Goal: Information Seeking & Learning: Learn about a topic

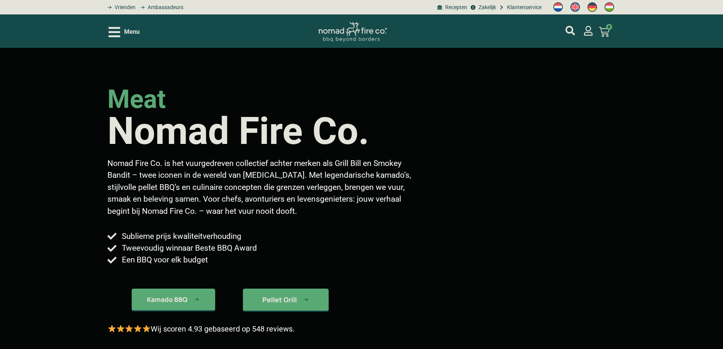
click at [117, 35] on icon "Open/Close Menu" at bounding box center [114, 31] width 12 height 13
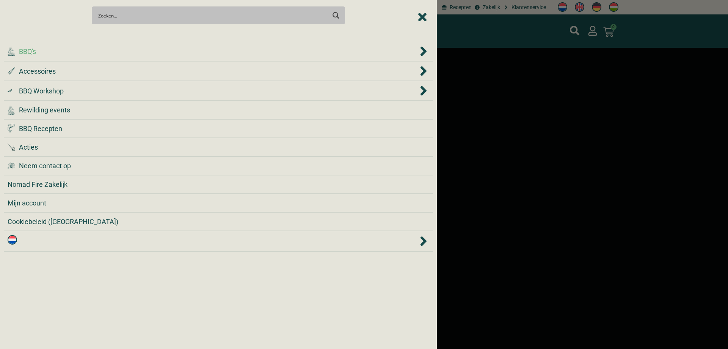
click at [85, 50] on div ".cls-1 { fill: #042e2c; } BBQ's" at bounding box center [213, 51] width 411 height 10
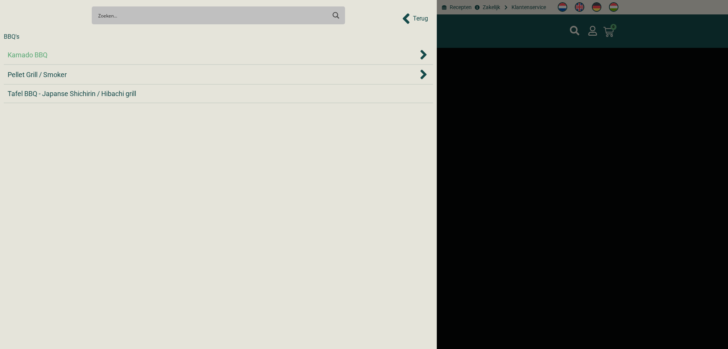
click at [71, 60] on div "Kamado BBQ" at bounding box center [219, 54] width 422 height 11
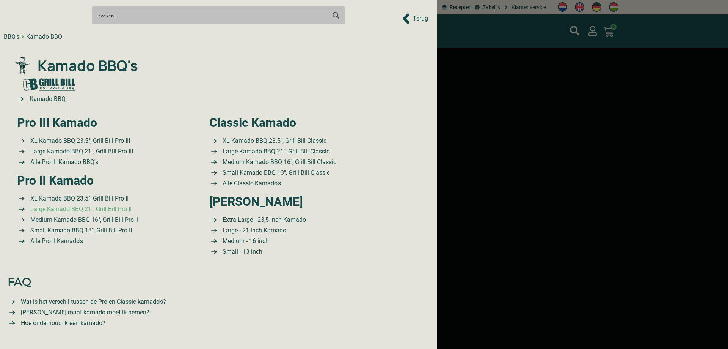
click at [98, 209] on span "Large Kamado BBQ 21″, Grill Bill Pro II" at bounding box center [79, 208] width 103 height 9
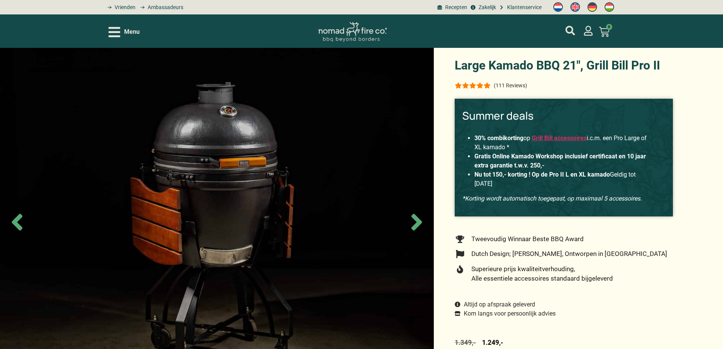
click at [544, 89] on div "(111 Reviews)" at bounding box center [563, 85] width 218 height 9
click at [590, 33] on link "€ 0,00 0 Winkelwagen" at bounding box center [603, 32] width 29 height 20
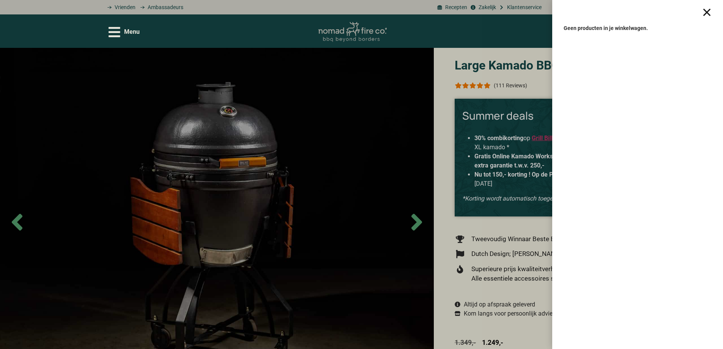
drag, startPoint x: 709, startPoint y: 11, endPoint x: 691, endPoint y: 18, distance: 19.0
click at [709, 11] on div at bounding box center [706, 12] width 9 height 9
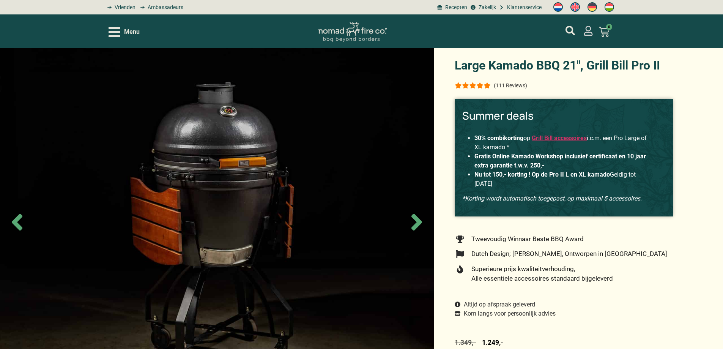
click at [586, 27] on icon "mijn account" at bounding box center [588, 31] width 9 height 10
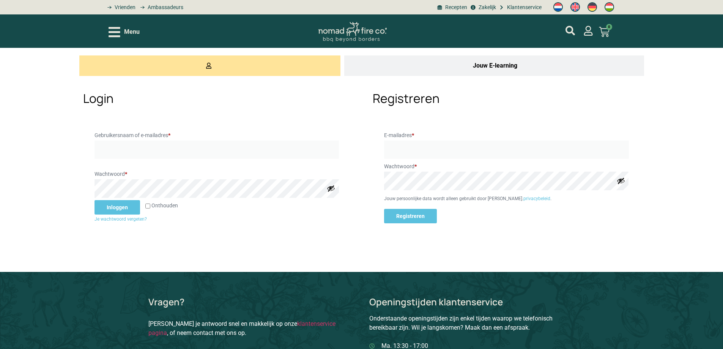
type input "fleurtje"
click at [119, 206] on button "Inloggen" at bounding box center [117, 207] width 46 height 14
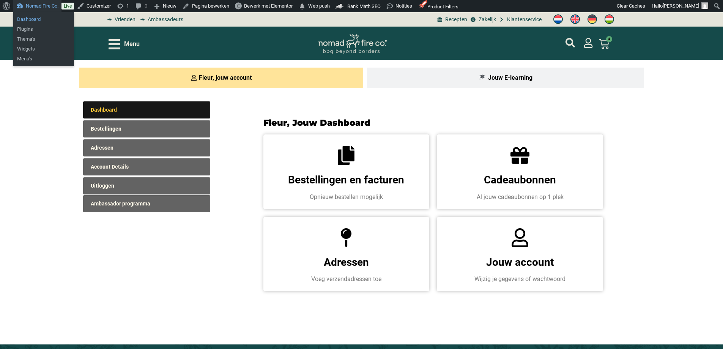
click at [33, 17] on link "Dashboard" at bounding box center [43, 19] width 61 height 10
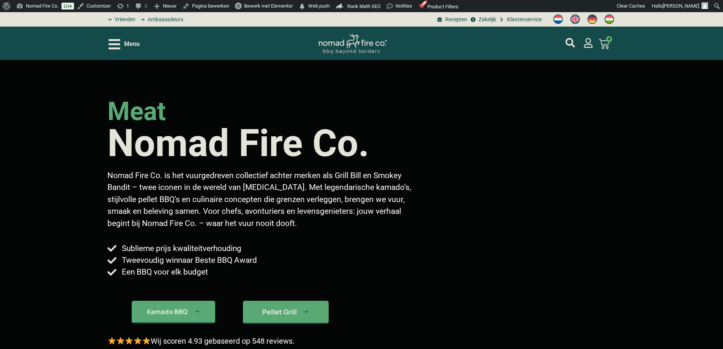
click at [115, 50] on icon "Open/Close Menu" at bounding box center [114, 44] width 12 height 13
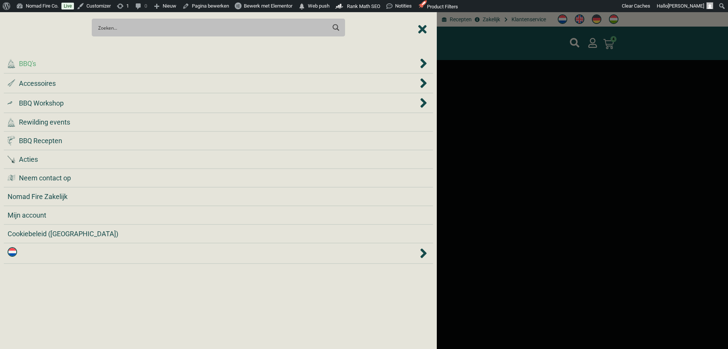
click at [77, 69] on div ".cls-1 { fill: #042e2c; } BBQ's" at bounding box center [219, 63] width 422 height 11
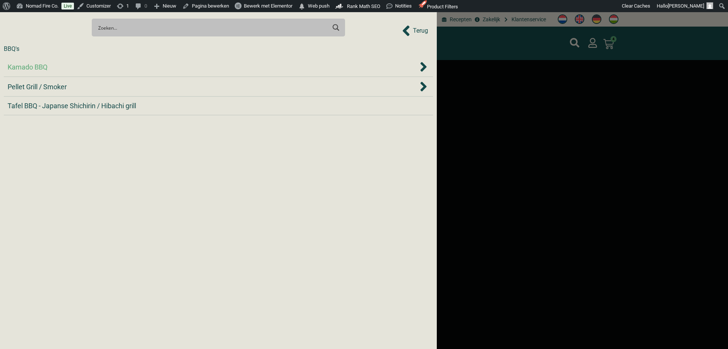
click at [75, 71] on div "Kamado BBQ" at bounding box center [213, 67] width 411 height 10
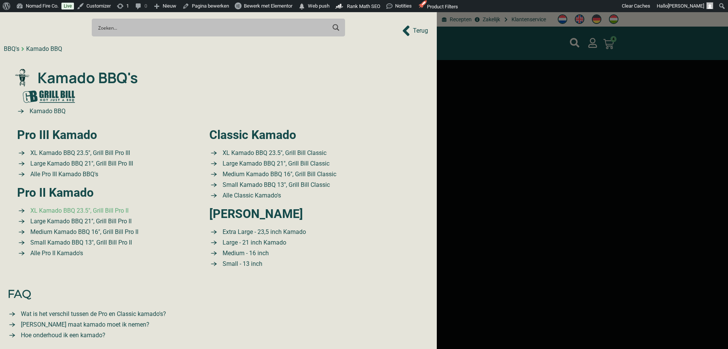
click at [107, 210] on span "XL Kamado BBQ 23.5″, Grill Bill Pro II" at bounding box center [78, 210] width 100 height 9
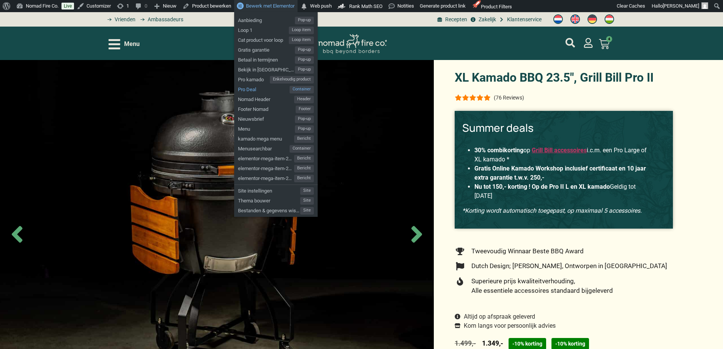
click at [302, 90] on span "Container" at bounding box center [301, 90] width 24 height 8
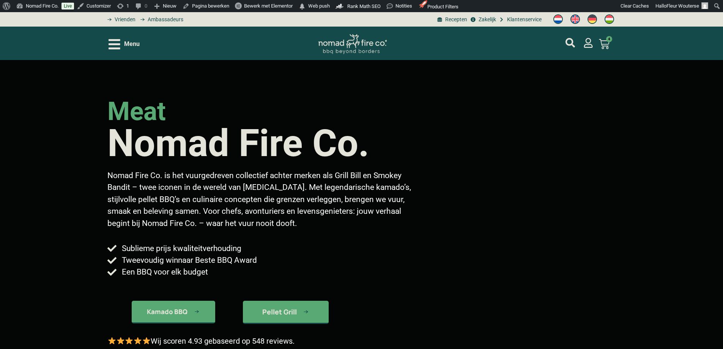
click at [119, 44] on icon "Open/Close Menu" at bounding box center [114, 44] width 12 height 10
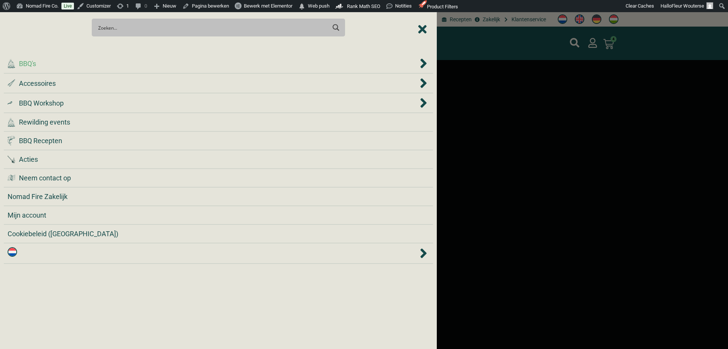
click at [93, 66] on div ".cls-1 { fill: #042e2c; } BBQ's" at bounding box center [213, 63] width 411 height 10
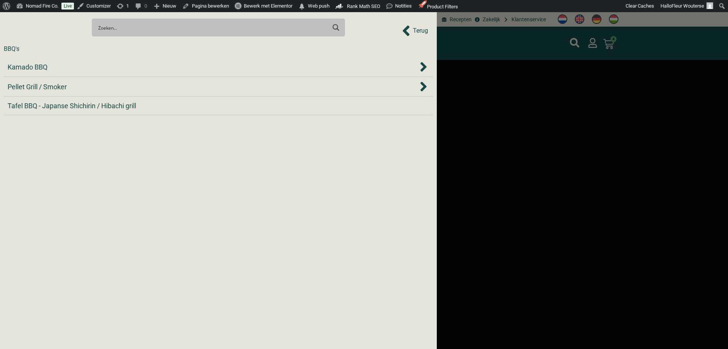
click at [93, 66] on div "Kamado BBQ" at bounding box center [213, 67] width 411 height 10
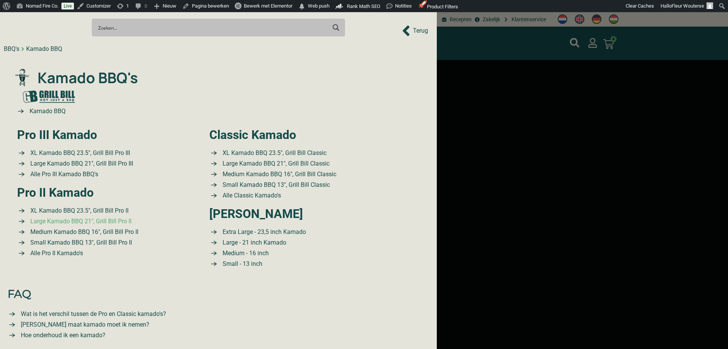
click at [115, 223] on span "Large Kamado BBQ 21″, Grill Bill Pro II" at bounding box center [79, 221] width 103 height 9
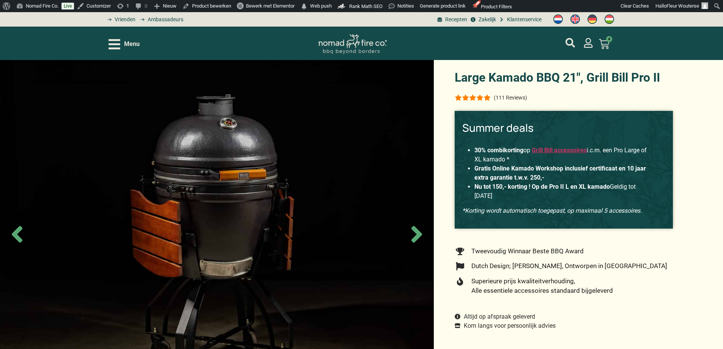
click at [119, 47] on icon "Open/Close Menu" at bounding box center [114, 44] width 12 height 13
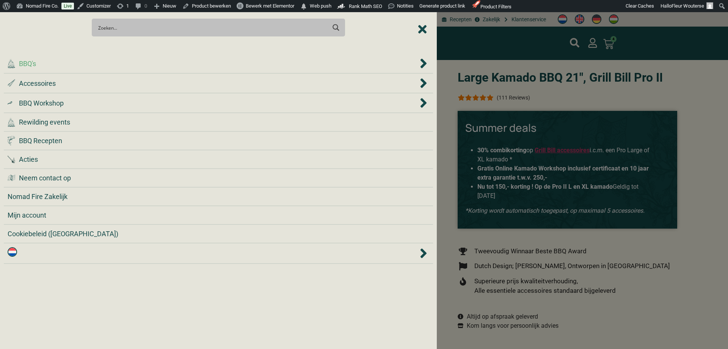
click at [110, 63] on div ".cls-1 { fill: #042e2c; } BBQ's" at bounding box center [213, 63] width 411 height 10
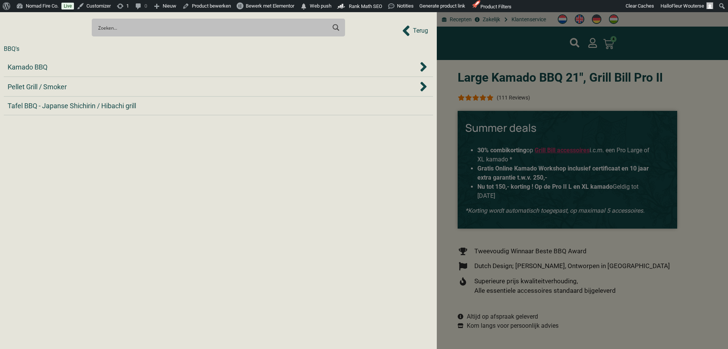
click at [110, 63] on div "Kamado BBQ" at bounding box center [213, 67] width 411 height 10
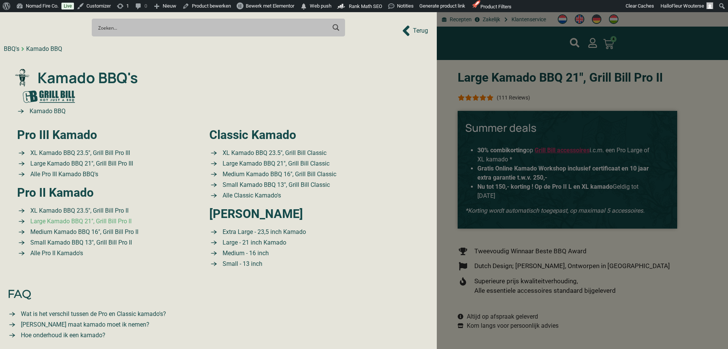
click at [96, 218] on span "Large Kamado BBQ 21″, Grill Bill Pro II" at bounding box center [79, 221] width 103 height 9
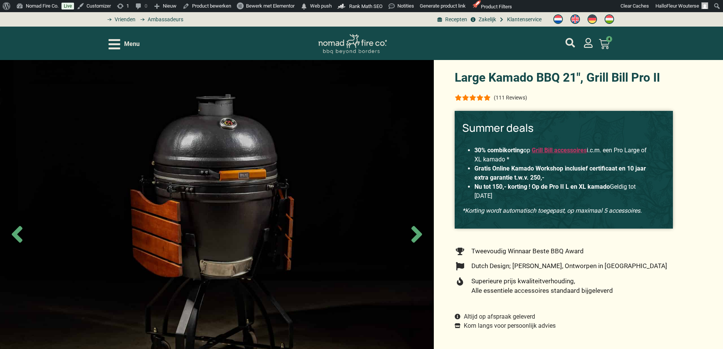
click at [104, 33] on header "Menu Smokey Bandit Smoked Hickory - Pellet 10kg Op voorraad 4 × 20,50 Subtotaal…" at bounding box center [361, 43] width 723 height 33
click at [112, 43] on icon "Open/Close Menu" at bounding box center [114, 44] width 12 height 13
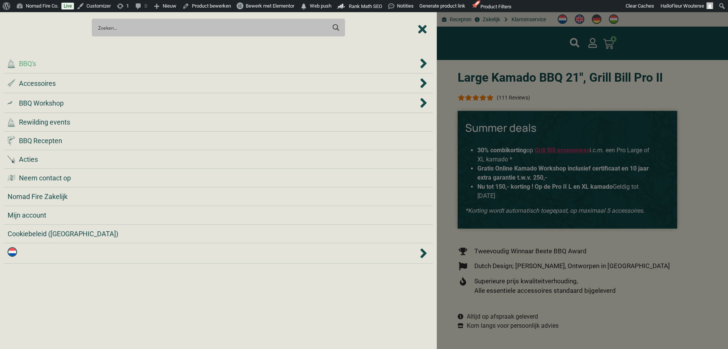
click at [107, 65] on div ".cls-1 { fill: #042e2c; } BBQ's" at bounding box center [213, 63] width 411 height 10
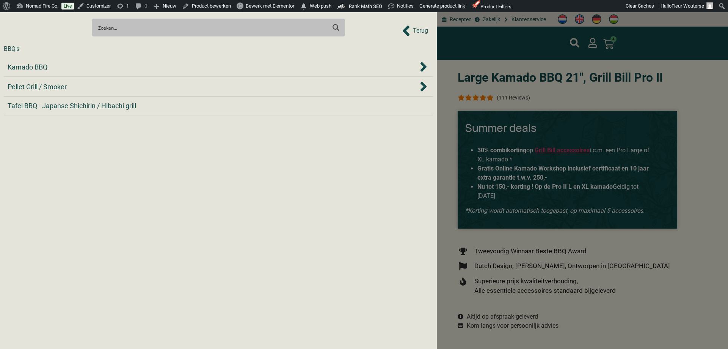
click at [107, 65] on div "Kamado BBQ" at bounding box center [213, 67] width 411 height 10
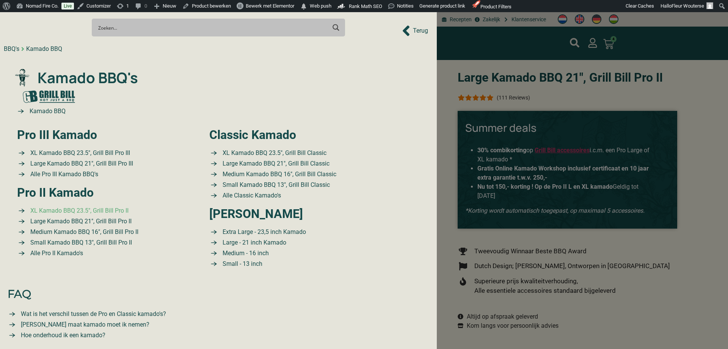
click at [124, 211] on span "XL Kamado BBQ 23.5″, Grill Bill Pro II" at bounding box center [78, 210] width 100 height 9
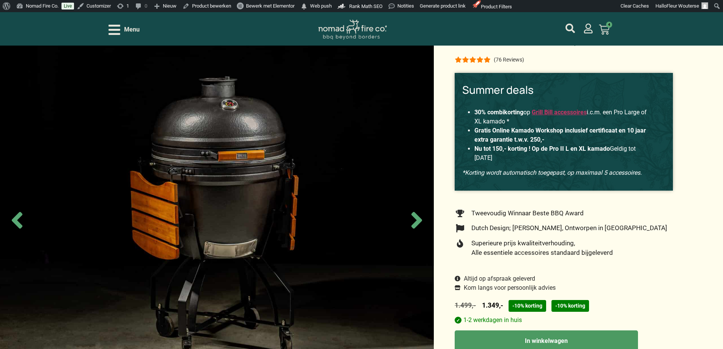
click at [119, 30] on icon "Open/Close Menu" at bounding box center [114, 30] width 12 height 10
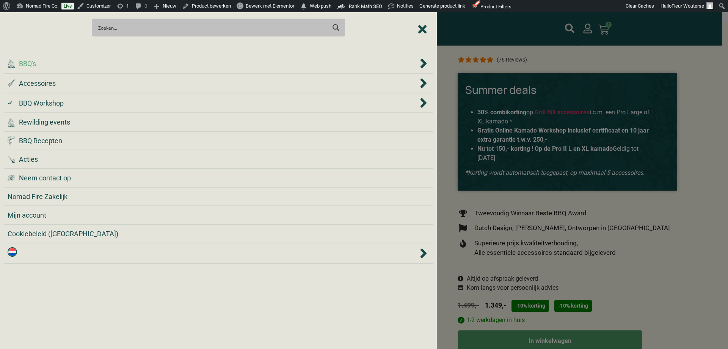
click at [65, 60] on div ".cls-1 { fill: #042e2c; } BBQ's" at bounding box center [213, 63] width 411 height 10
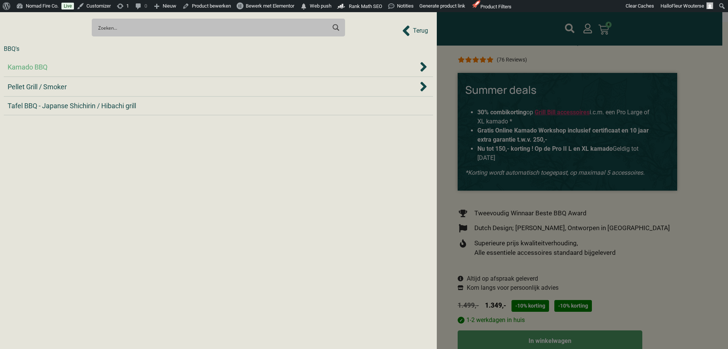
click at [79, 76] on li "Kamado BBQ" at bounding box center [218, 67] width 429 height 20
click at [77, 66] on div "Kamado BBQ" at bounding box center [213, 67] width 411 height 10
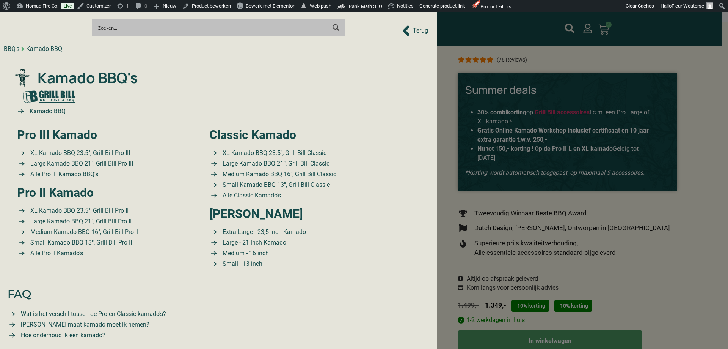
click at [413, 29] on div "Search Meer resultaten... Filter op categorie Accessoires BBQ Boeken BBQ Gietij…" at bounding box center [218, 27] width 429 height 27
click at [415, 27] on div "Search Meer resultaten... Filter op categorie Accessoires BBQ Boeken BBQ Gietij…" at bounding box center [218, 27] width 429 height 27
click at [412, 29] on div "Search Meer resultaten... Filter op categorie Accessoires BBQ Boeken BBQ Gietij…" at bounding box center [218, 27] width 429 height 27
click at [416, 30] on div "Search Meer resultaten... Filter op categorie Accessoires BBQ Boeken BBQ Gietij…" at bounding box center [218, 27] width 429 height 27
click at [410, 30] on div "Search Meer resultaten... Filter op categorie Accessoires BBQ Boeken BBQ Gietij…" at bounding box center [218, 27] width 429 height 27
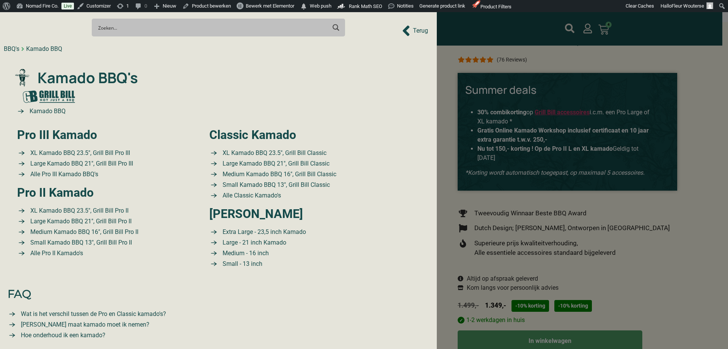
click at [417, 29] on div "Search Meer resultaten... Filter op categorie Accessoires BBQ Boeken BBQ Gietij…" at bounding box center [218, 27] width 429 height 27
click at [408, 35] on div "Search Meer resultaten... Filter op categorie Accessoires BBQ Boeken BBQ Gietij…" at bounding box center [218, 27] width 429 height 27
click at [404, 30] on div "Search Meer resultaten... Filter op categorie Accessoires BBQ Boeken BBQ Gietij…" at bounding box center [218, 27] width 429 height 27
click at [416, 29] on div "Search Meer resultaten... Filter op categorie Accessoires BBQ Boeken BBQ Gietij…" at bounding box center [218, 27] width 429 height 27
click at [644, 232] on div at bounding box center [364, 174] width 728 height 349
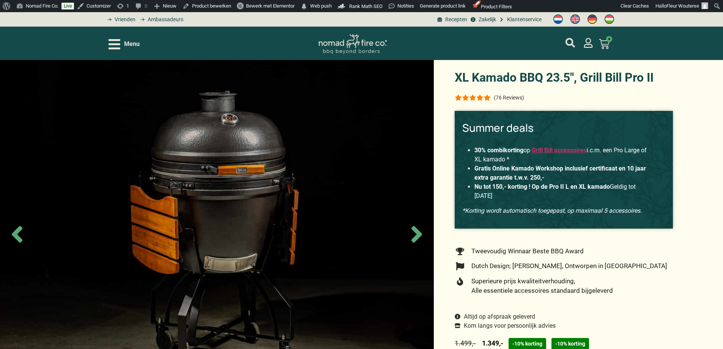
click at [113, 49] on icon "Open/Close Menu" at bounding box center [114, 44] width 12 height 10
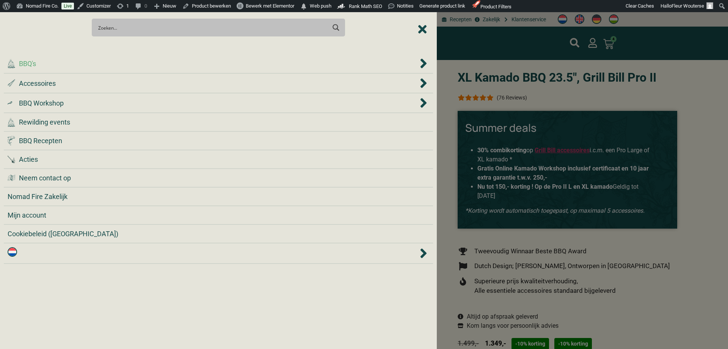
click at [85, 66] on div ".cls-1 { fill: #042e2c; } BBQ's" at bounding box center [213, 63] width 411 height 10
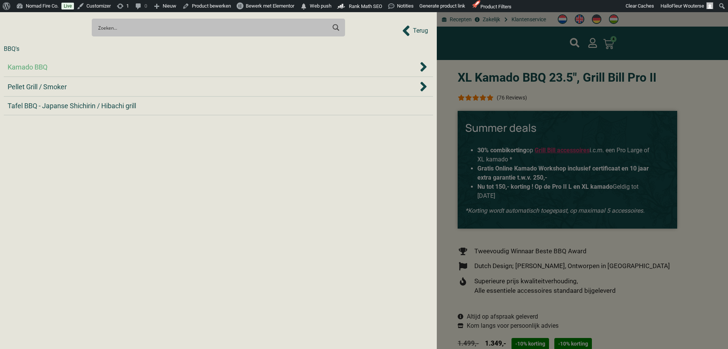
click at [73, 63] on div "Kamado BBQ" at bounding box center [213, 67] width 411 height 10
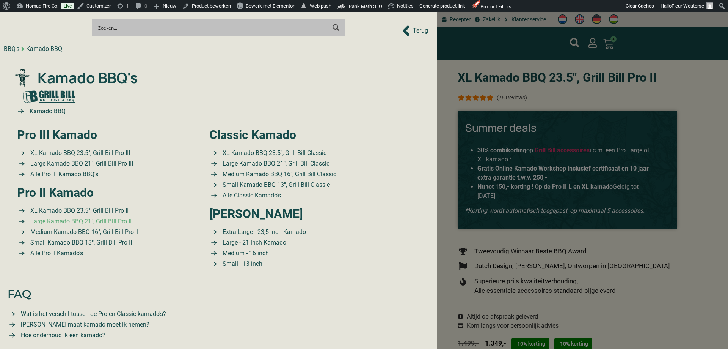
click at [108, 221] on span "Large Kamado BBQ 21″, Grill Bill Pro II" at bounding box center [79, 221] width 103 height 9
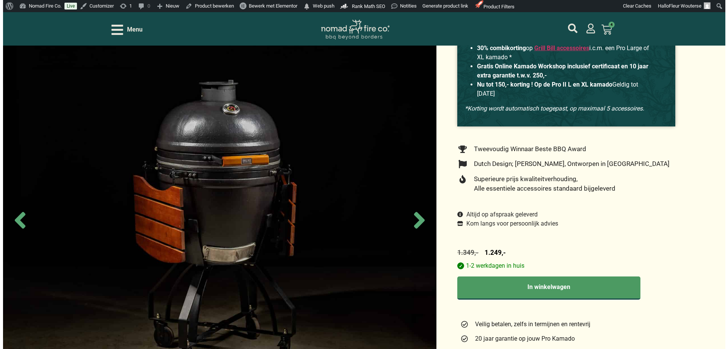
scroll to position [38, 0]
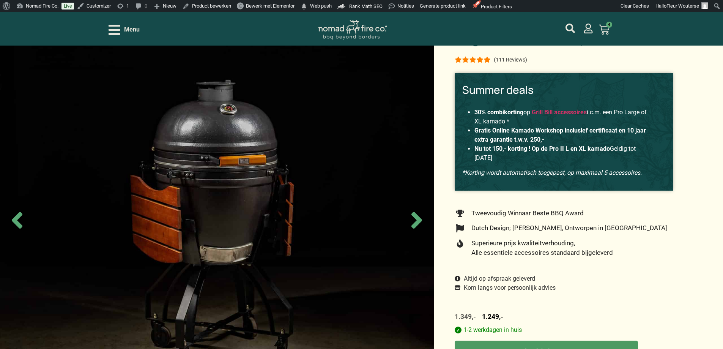
click at [115, 31] on icon "Open/Close Menu" at bounding box center [114, 29] width 12 height 13
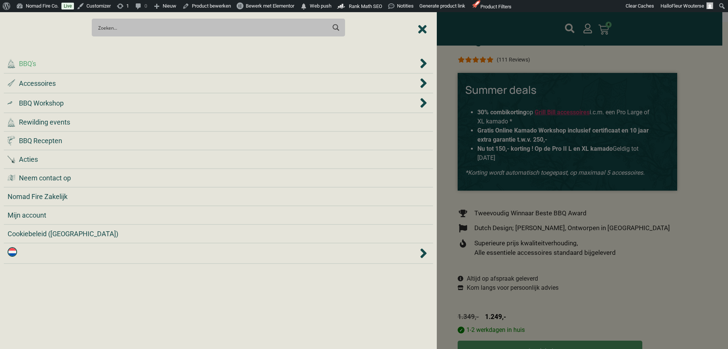
click at [54, 68] on div ".cls-1 { fill: #042e2c; } BBQ's" at bounding box center [213, 63] width 411 height 10
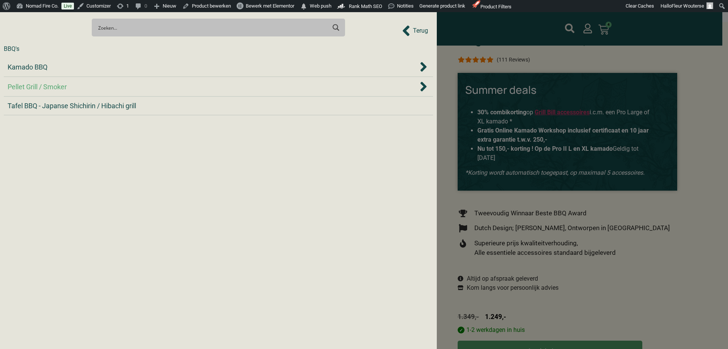
click at [78, 86] on div "Pellet Grill / Smoker" at bounding box center [213, 87] width 411 height 10
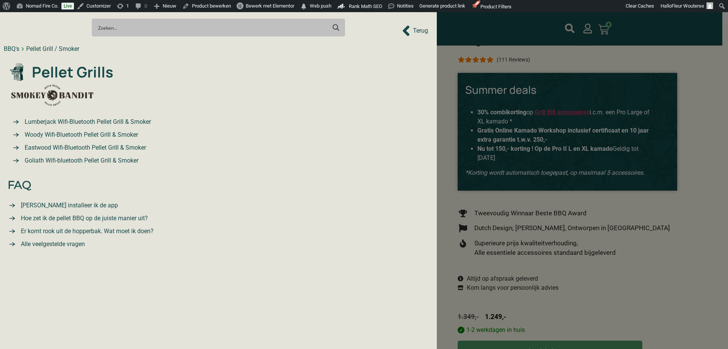
click at [91, 119] on span "Lumberjack Wifi-Bluetooth Pellet Grill & Smoker" at bounding box center [87, 121] width 128 height 9
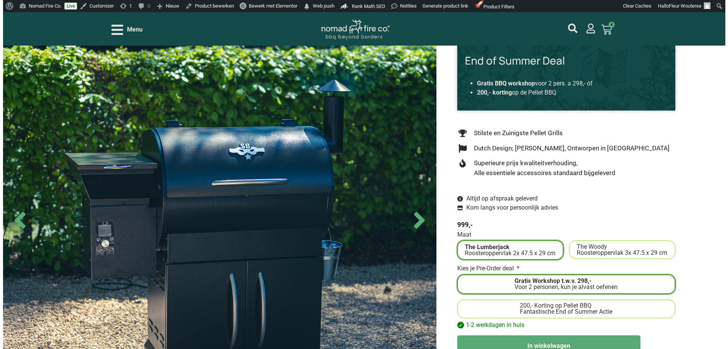
scroll to position [114, 0]
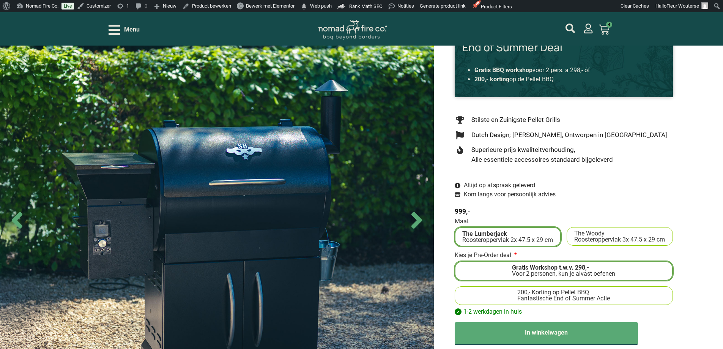
click at [119, 31] on icon "Open/Close Menu" at bounding box center [114, 29] width 12 height 13
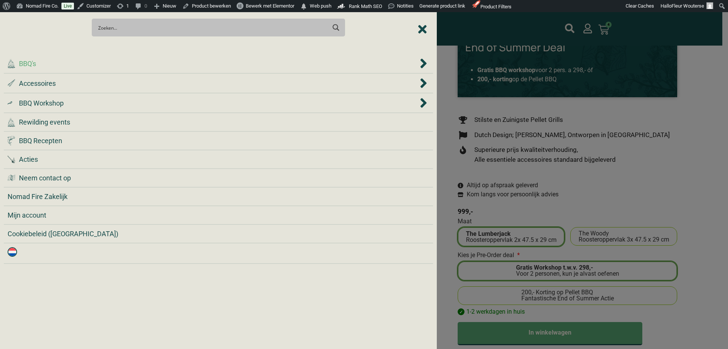
click at [41, 64] on div ".cls-1 { fill: #042e2c; } BBQ's" at bounding box center [213, 63] width 411 height 10
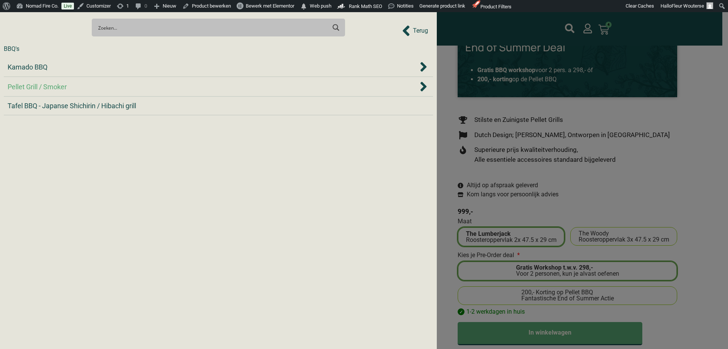
click at [36, 82] on span "Pellet Grill / Smoker" at bounding box center [37, 87] width 59 height 10
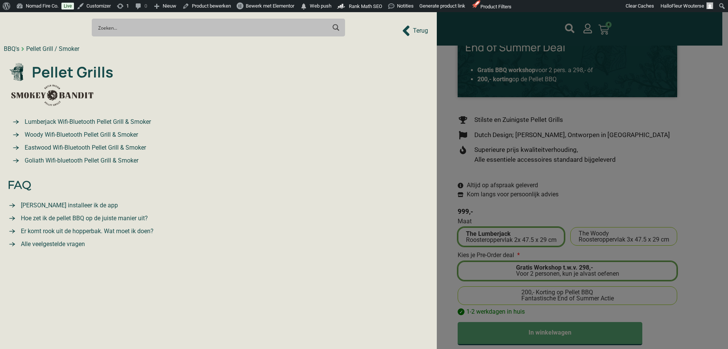
click at [60, 135] on span "Woody Wifi-Bluetooth Pellet Grill & Smoker" at bounding box center [80, 134] width 115 height 9
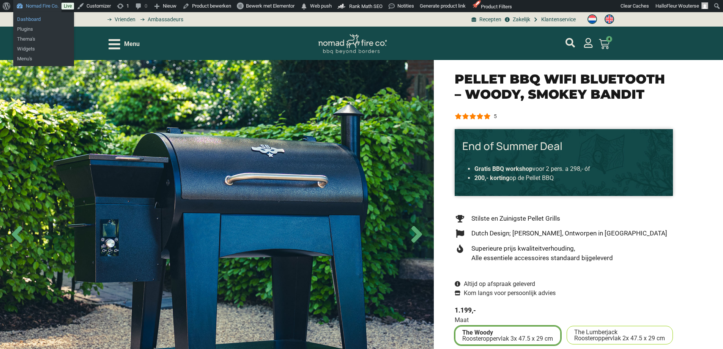
click at [44, 19] on link "Dashboard" at bounding box center [43, 19] width 61 height 10
